Goal: Task Accomplishment & Management: Use online tool/utility

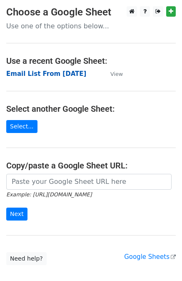
click at [50, 73] on strong "Email List From [DATE]" at bounding box center [46, 73] width 80 height 7
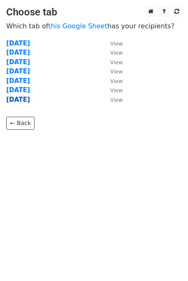
click at [30, 97] on strong "[DATE]" at bounding box center [18, 99] width 24 height 7
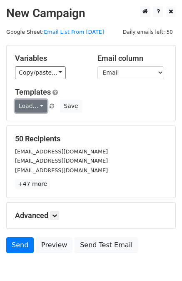
click at [37, 108] on link "Load..." at bounding box center [31, 105] width 32 height 13
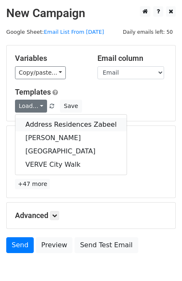
click at [48, 122] on link "Address Residences Zabeel" at bounding box center [70, 124] width 111 height 13
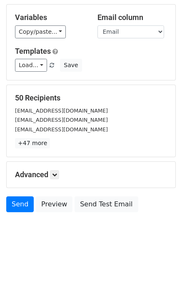
scroll to position [42, 0]
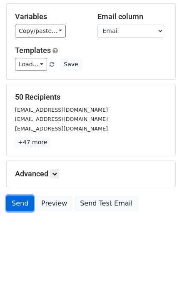
click at [23, 203] on link "Send" at bounding box center [19, 203] width 27 height 16
